Goal: Find specific page/section: Find specific page/section

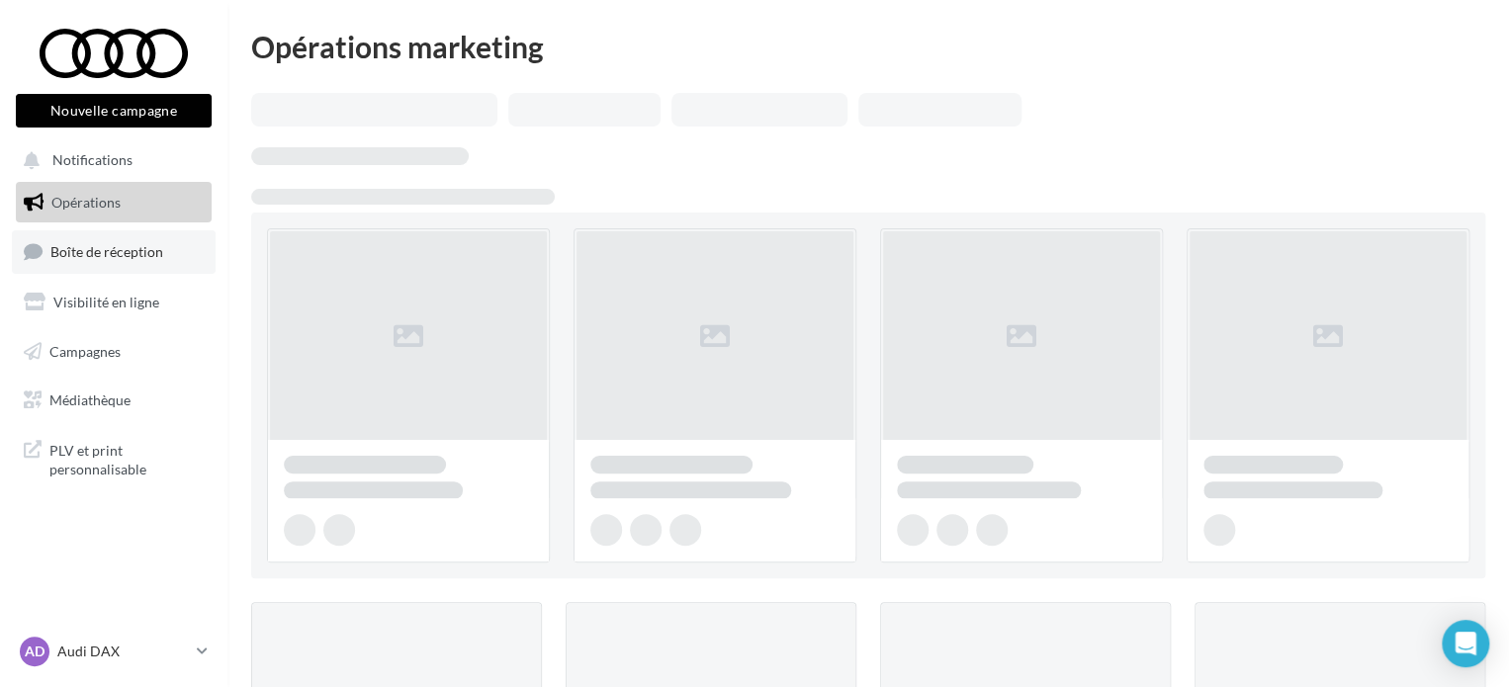
click at [129, 255] on span "Boîte de réception" at bounding box center [106, 251] width 113 height 17
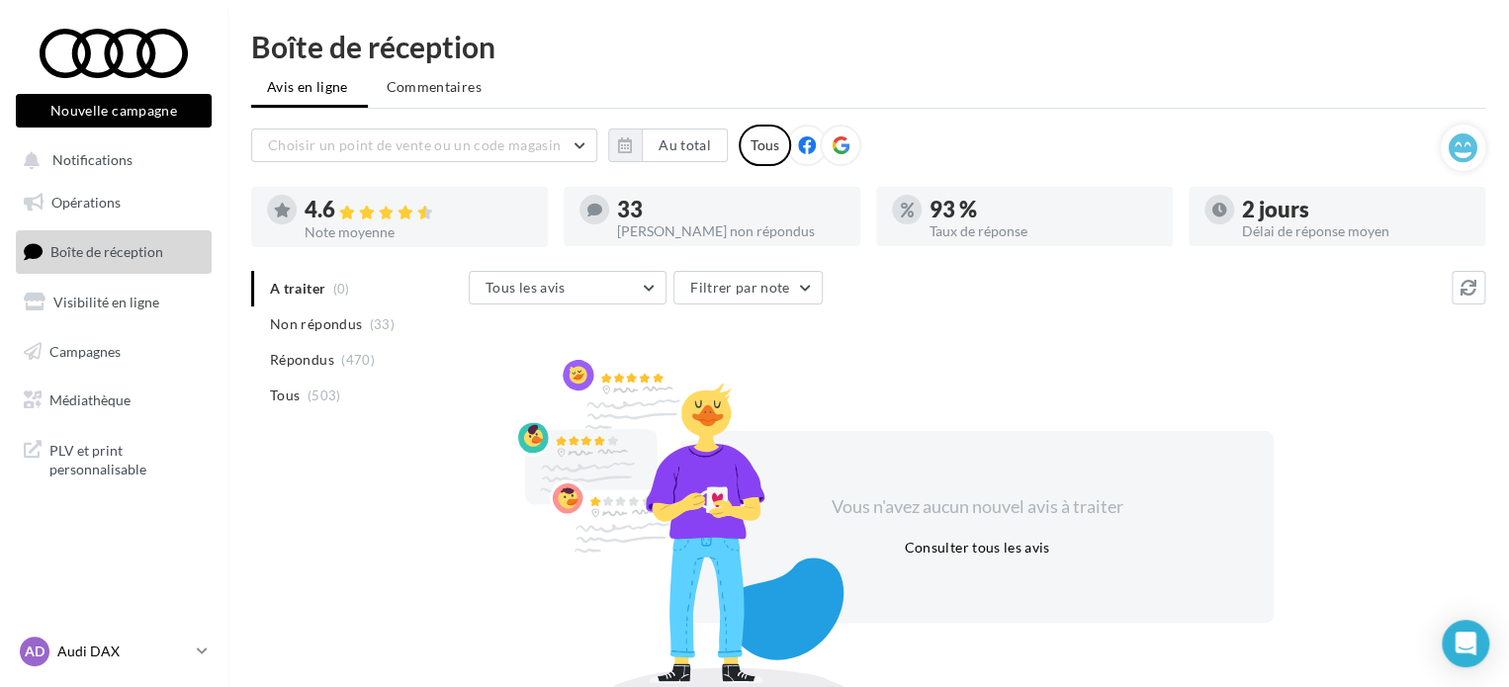
click at [163, 644] on p "Audi DAX" at bounding box center [122, 652] width 131 height 20
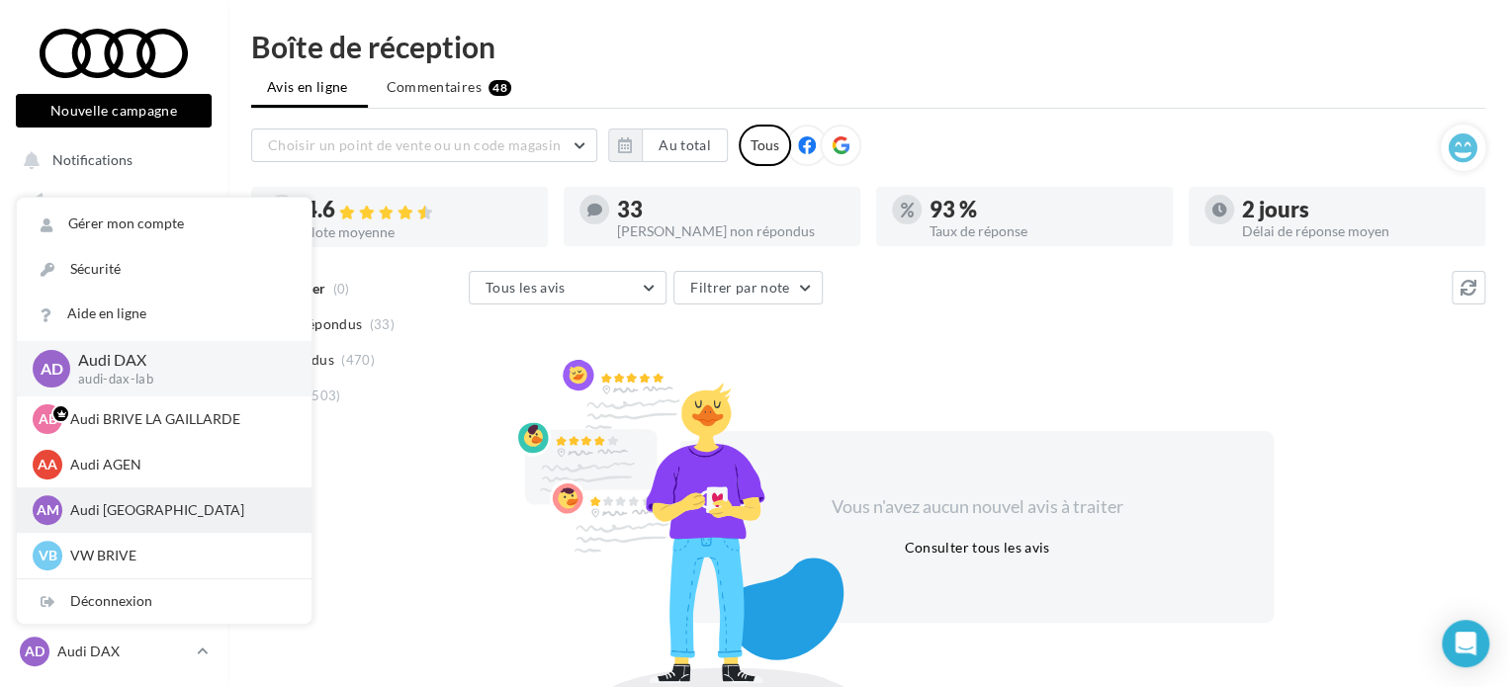
click at [173, 509] on p "Audi [GEOGRAPHIC_DATA]" at bounding box center [178, 510] width 217 height 20
